Goal: Transaction & Acquisition: Purchase product/service

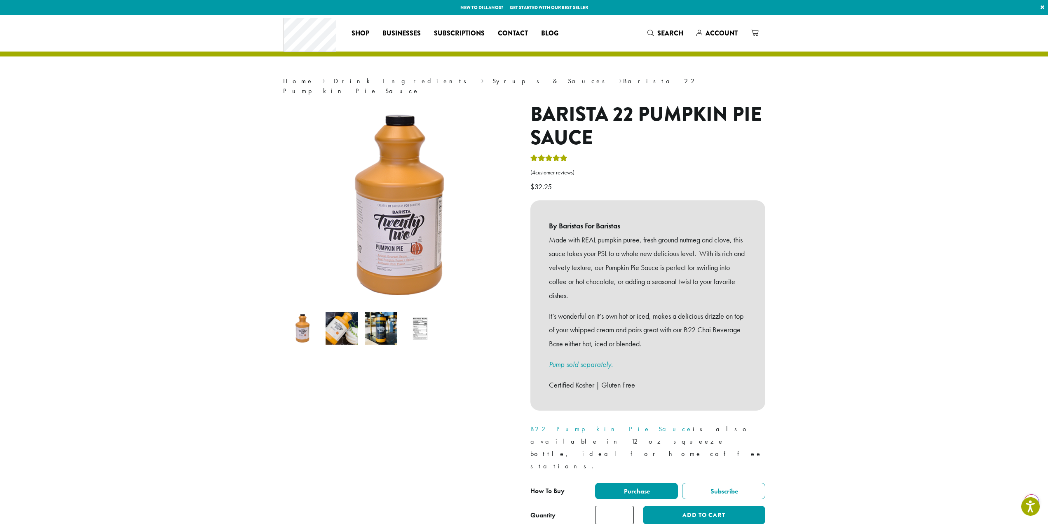
click at [349, 317] on img at bounding box center [342, 328] width 33 height 33
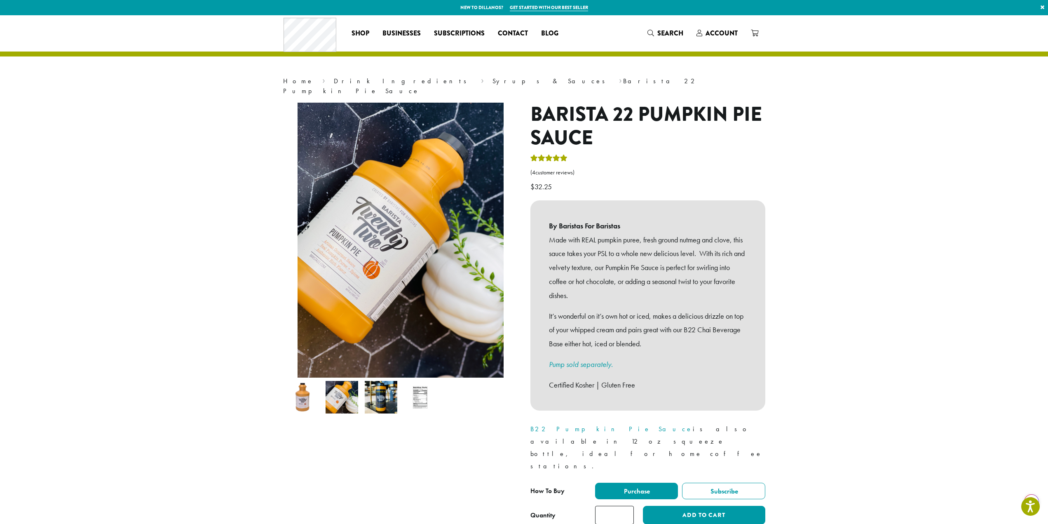
click at [384, 390] on img at bounding box center [381, 397] width 33 height 33
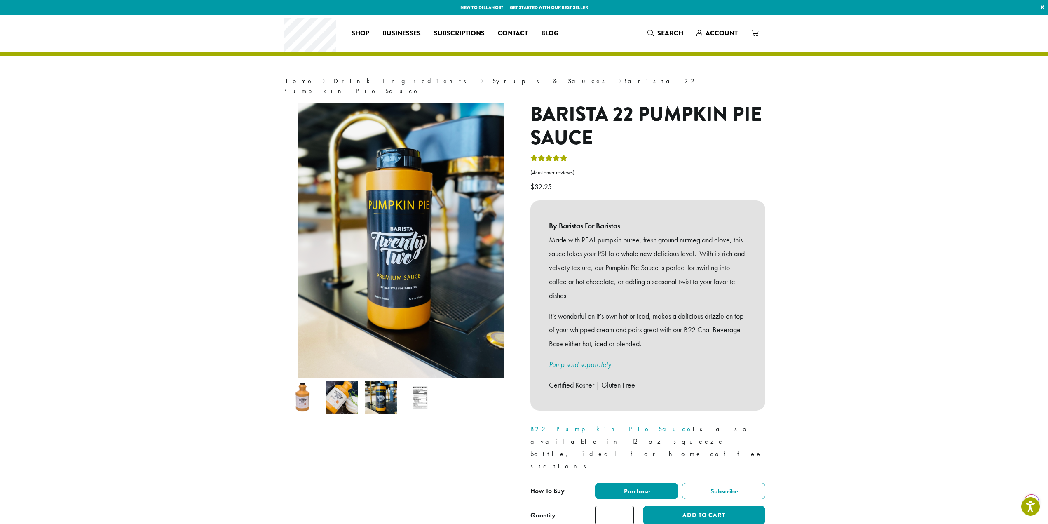
click at [336, 390] on img at bounding box center [342, 397] width 33 height 33
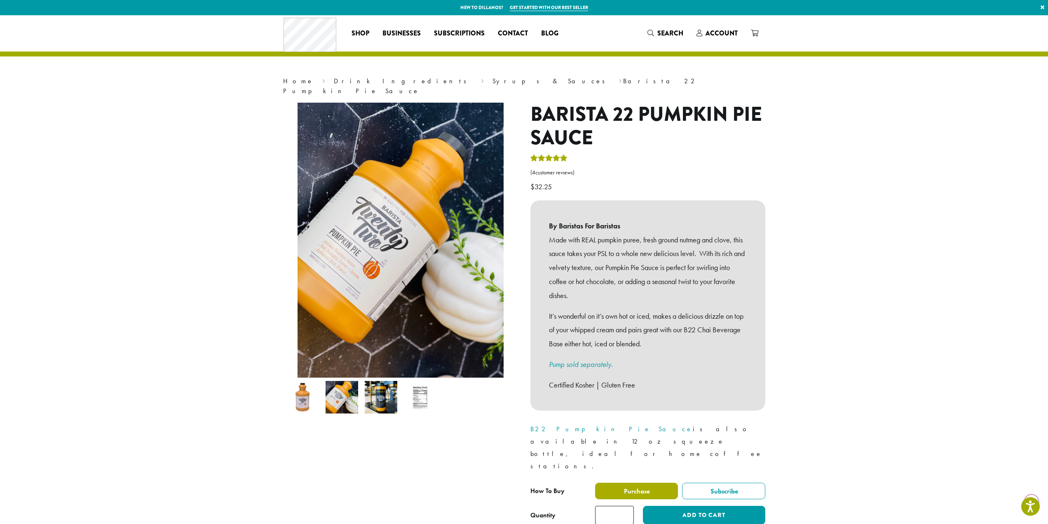
click at [629, 487] on span "Purchase" at bounding box center [636, 491] width 27 height 9
click at [713, 506] on button "Add to cart" at bounding box center [704, 515] width 122 height 19
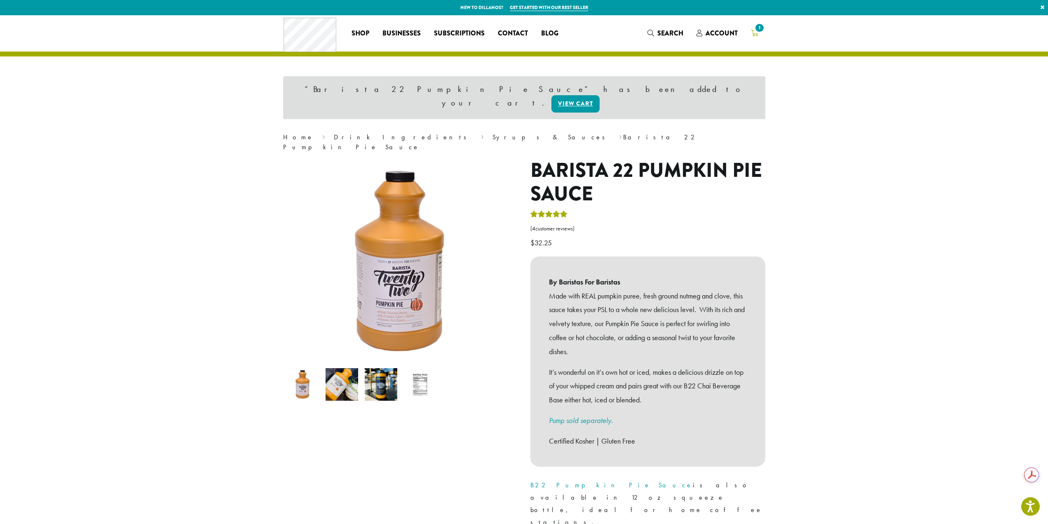
click at [750, 31] on link "1" at bounding box center [754, 33] width 21 height 14
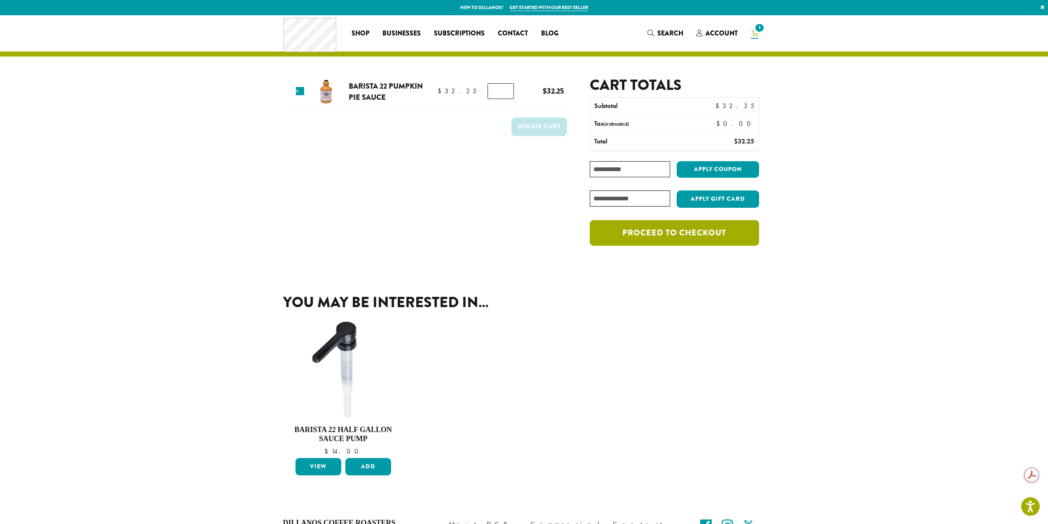
click at [706, 233] on link "Proceed to checkout" at bounding box center [674, 233] width 169 height 26
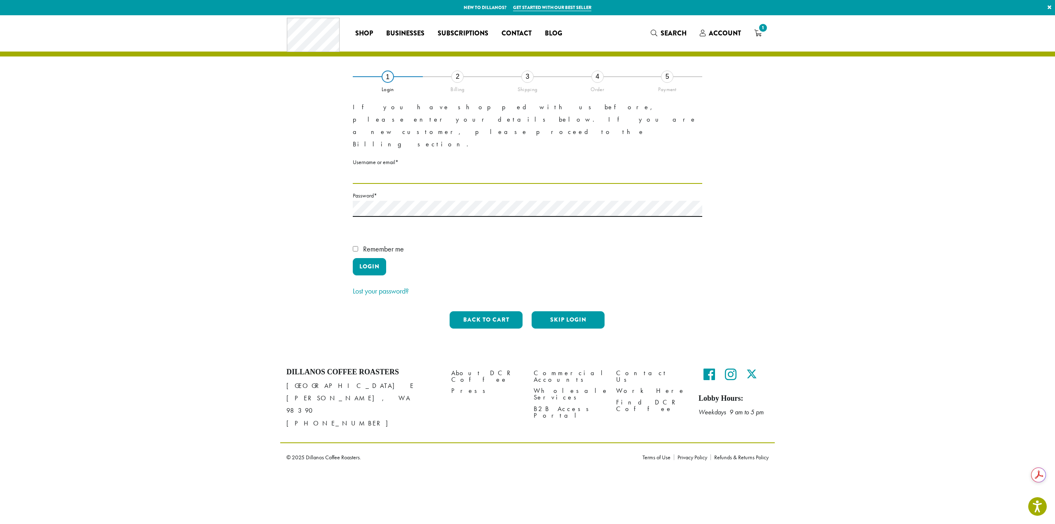
click at [377, 168] on input "Username or email * Required" at bounding box center [527, 176] width 349 height 16
type input "******"
click at [378, 258] on button "Login" at bounding box center [369, 266] width 33 height 17
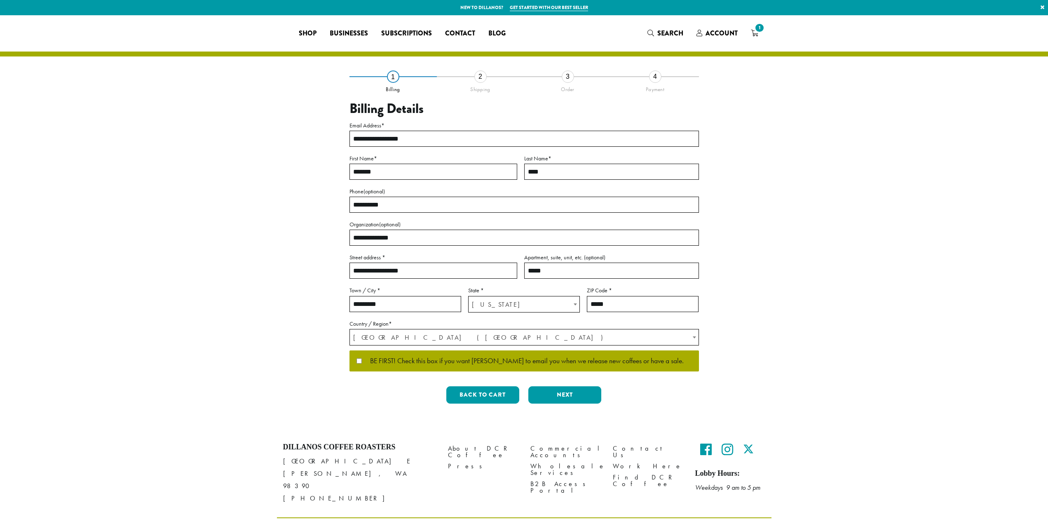
select select "**"
click at [560, 393] on button "Next" at bounding box center [564, 394] width 73 height 17
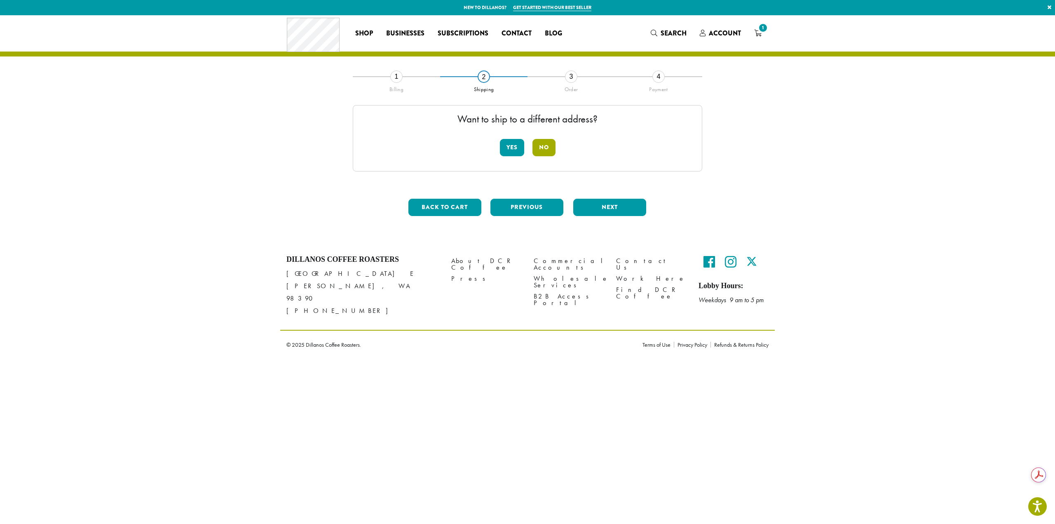
click at [542, 151] on button "No" at bounding box center [543, 147] width 23 height 17
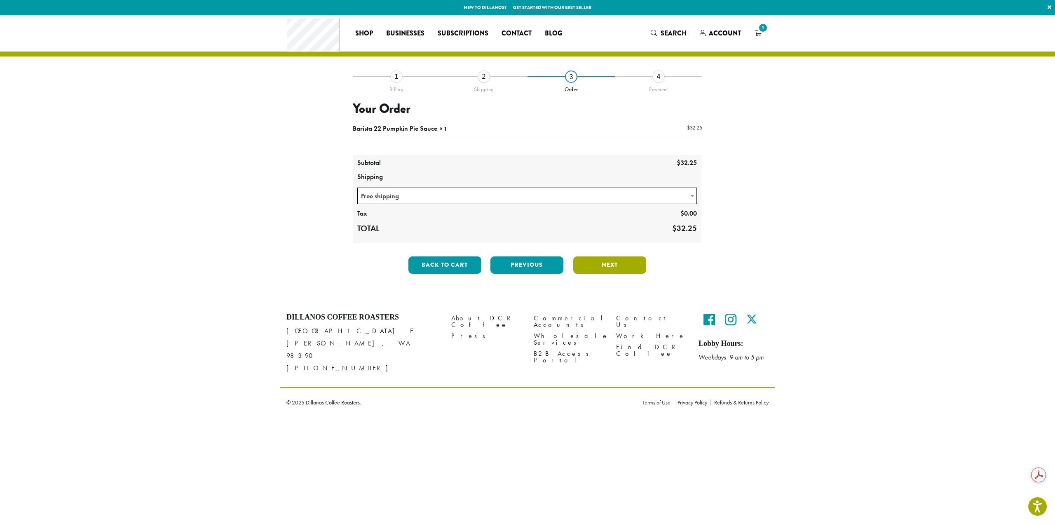
click at [606, 265] on button "Next" at bounding box center [609, 264] width 73 height 17
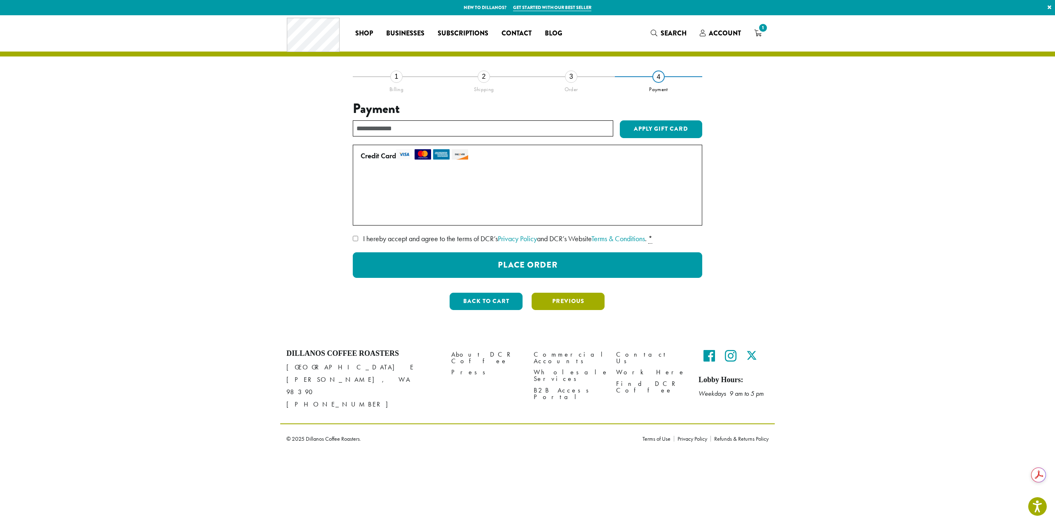
click at [567, 305] on button "Previous" at bounding box center [568, 301] width 73 height 17
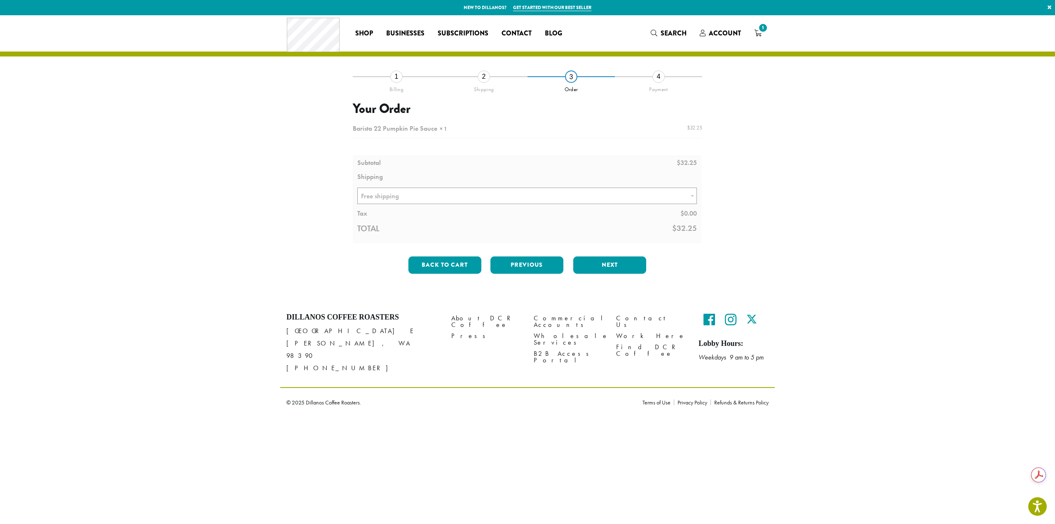
click at [571, 268] on div "Back to cart Previous Next" at bounding box center [527, 268] width 349 height 24
click at [590, 265] on button "Next" at bounding box center [609, 264] width 73 height 17
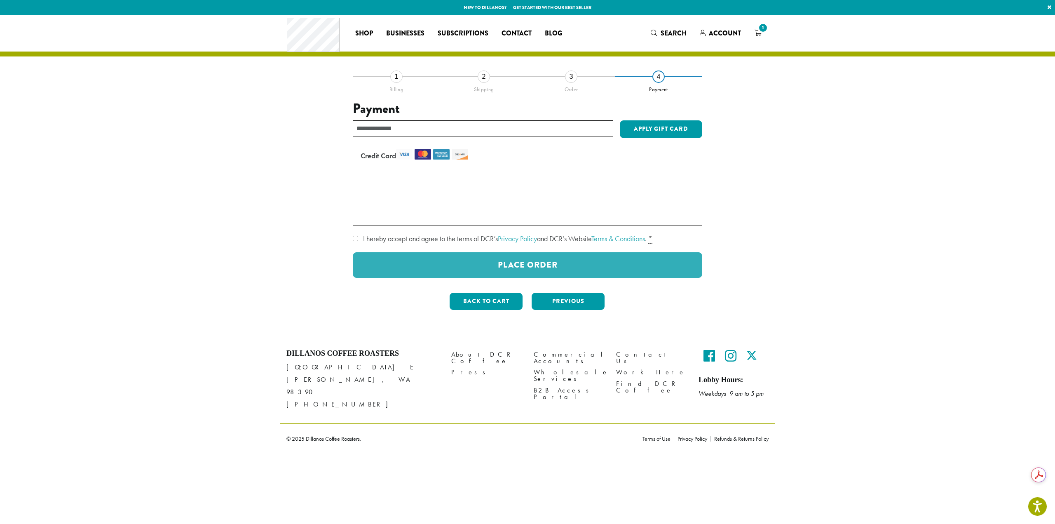
click at [558, 265] on div at bounding box center [527, 211] width 349 height 133
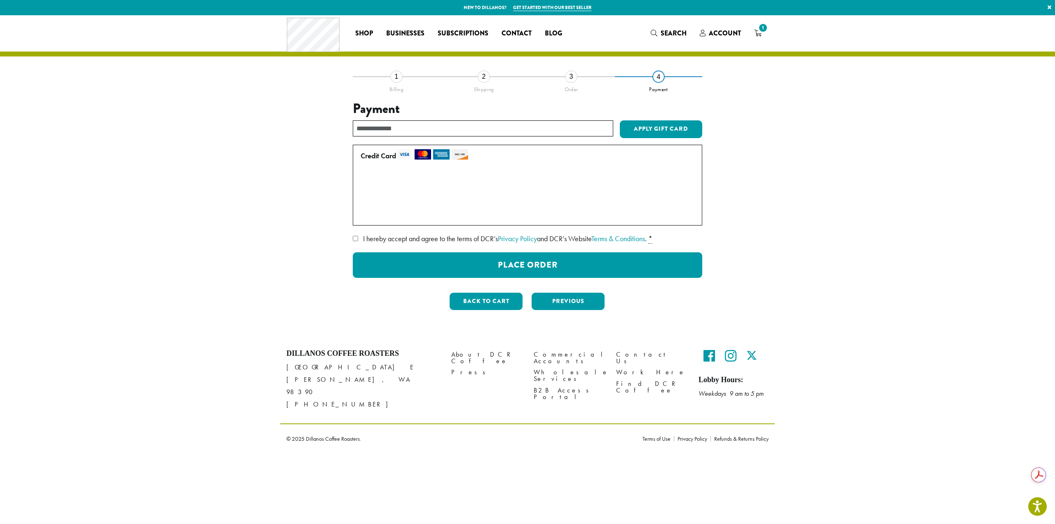
click at [445, 237] on span "I hereby accept and agree to the terms of DCR’s Privacy Policy and DCR’s Websit…" at bounding box center [505, 238] width 284 height 9
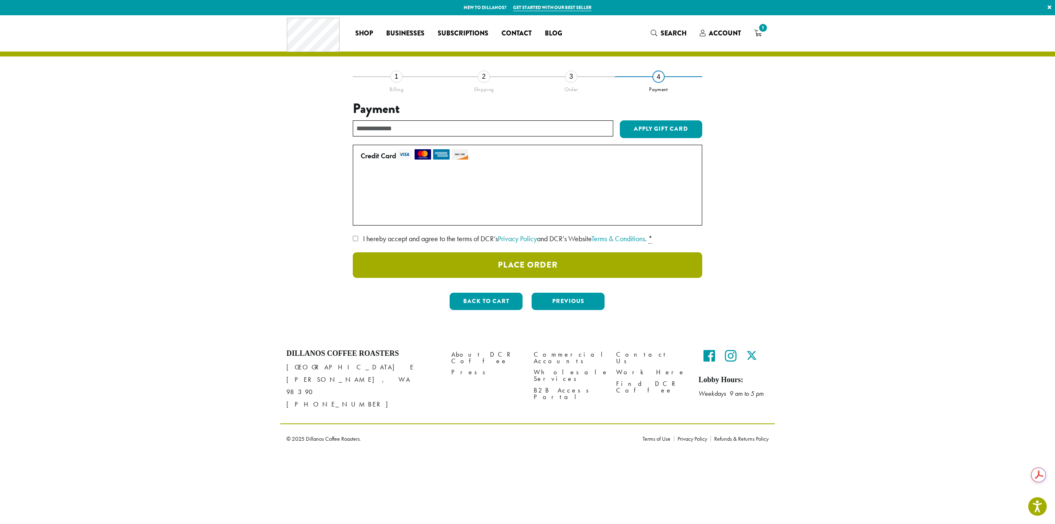
click at [512, 271] on button "Place Order" at bounding box center [527, 265] width 349 height 26
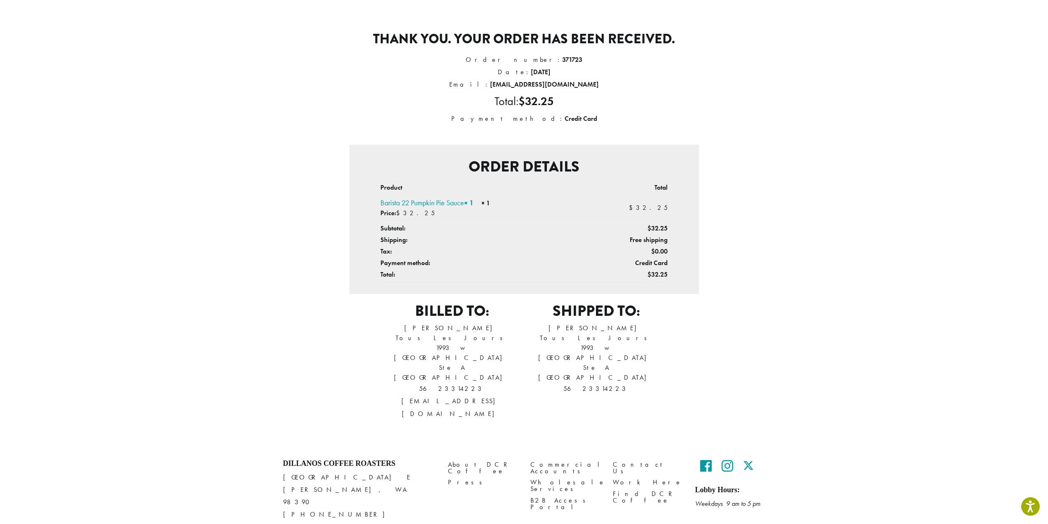
scroll to position [70, 0]
